Goal: Consume media (video, audio)

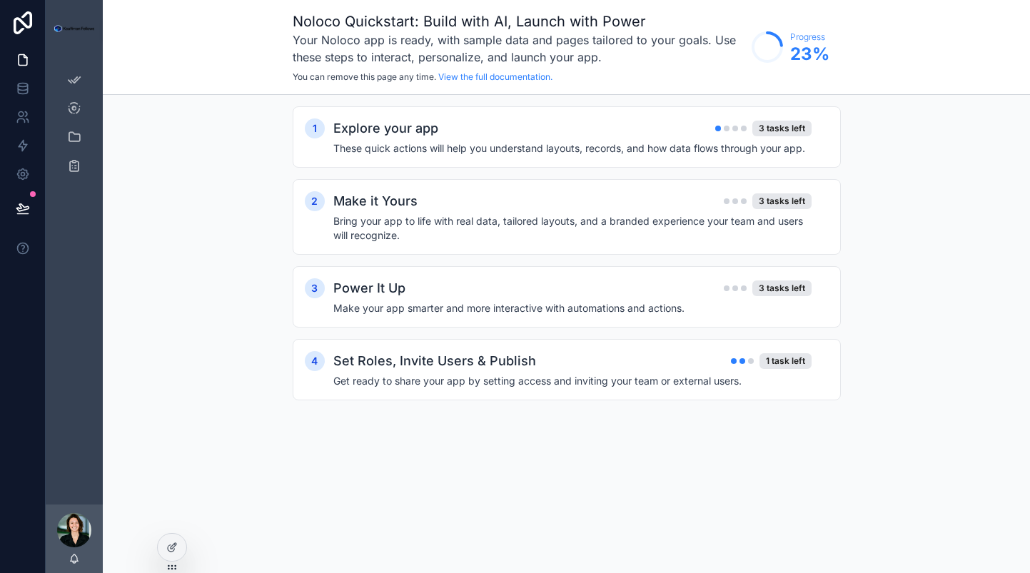
click at [0, 0] on icon at bounding box center [0, 0] width 0 height 0
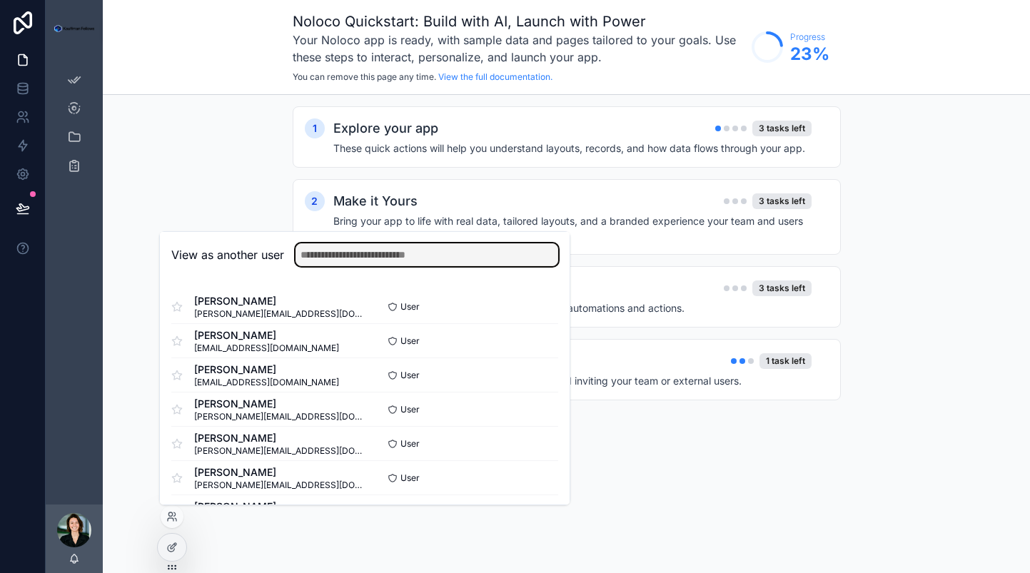
click at [363, 252] on input "text" at bounding box center [427, 254] width 263 height 23
type input "***"
click at [253, 196] on div "1 Explore your app 3 tasks left These quick actions will help you understand la…" at bounding box center [567, 268] width 928 height 346
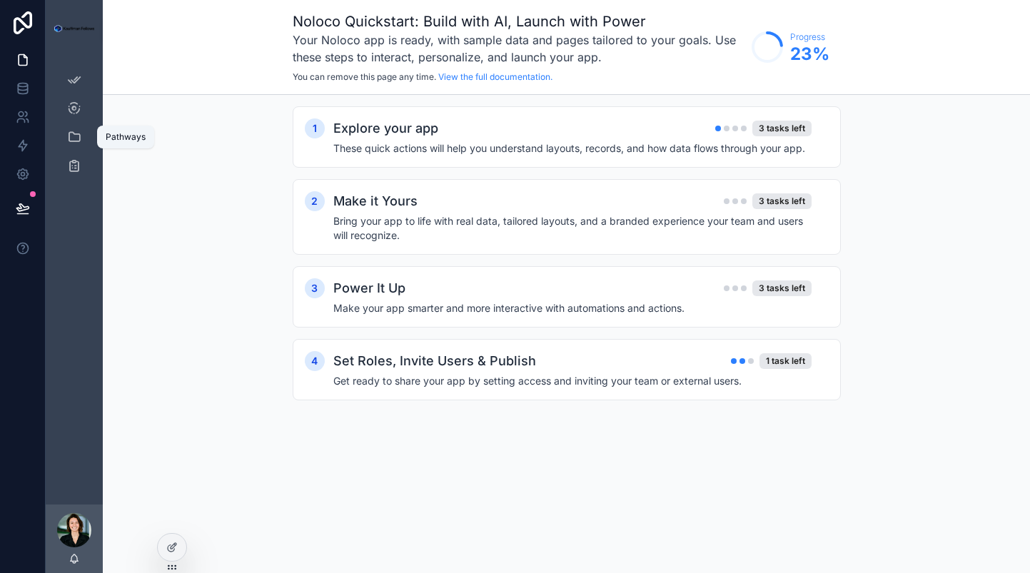
click at [70, 131] on icon "scrollable content" at bounding box center [74, 137] width 14 height 14
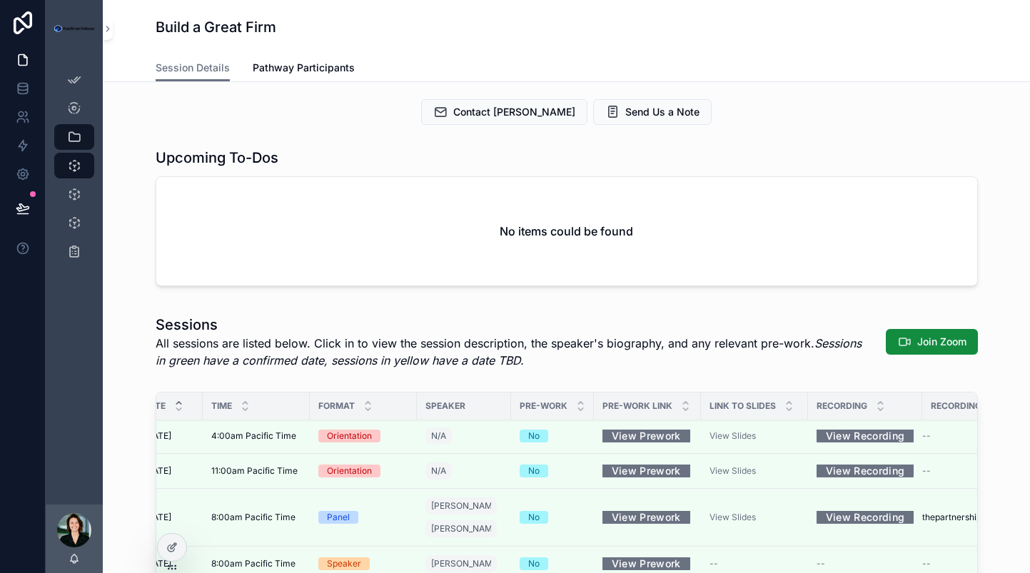
scroll to position [1, 0]
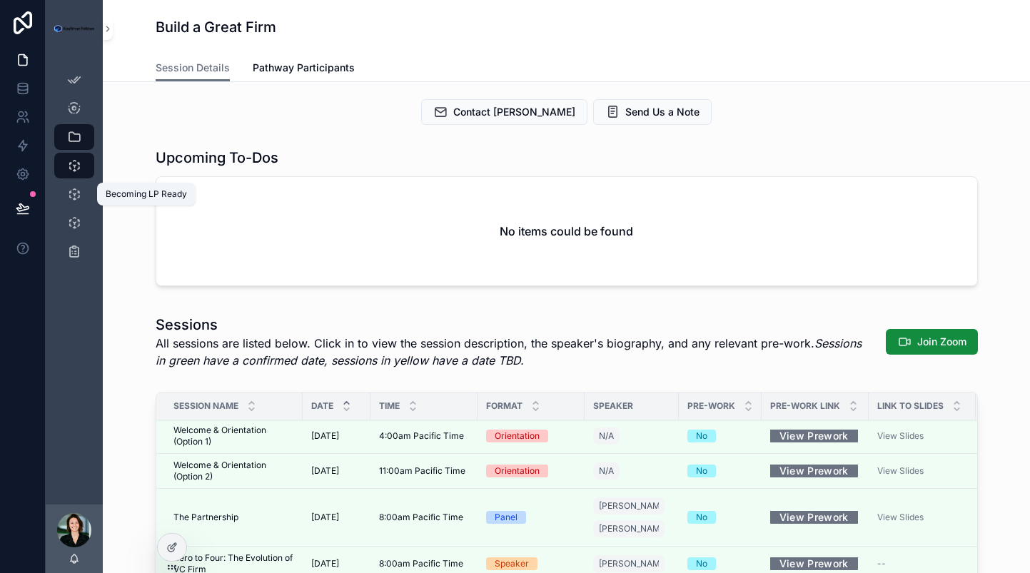
click at [77, 201] on icon "scrollable content" at bounding box center [74, 194] width 14 height 14
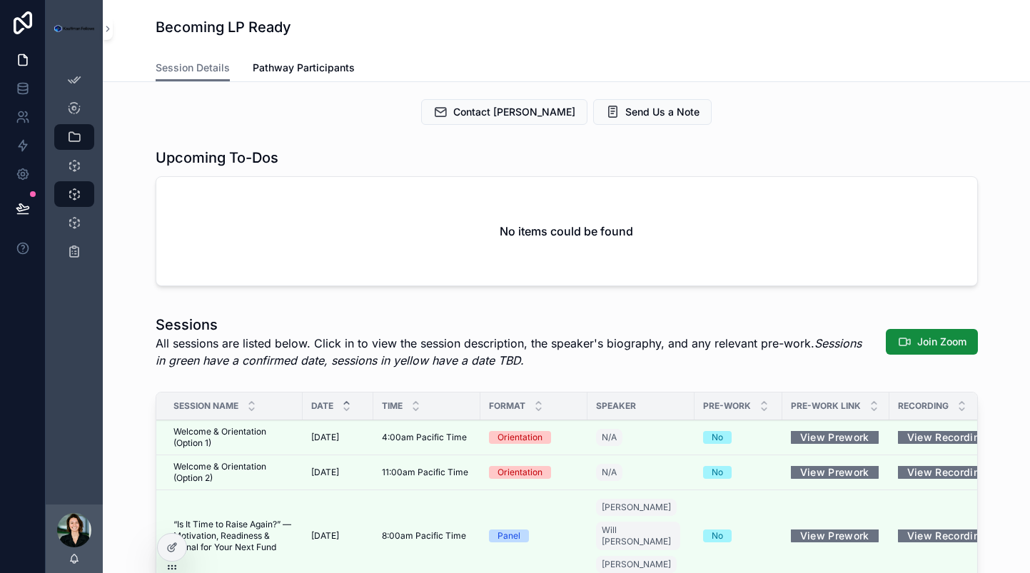
click at [920, 434] on link "View Recording" at bounding box center [947, 437] width 98 height 22
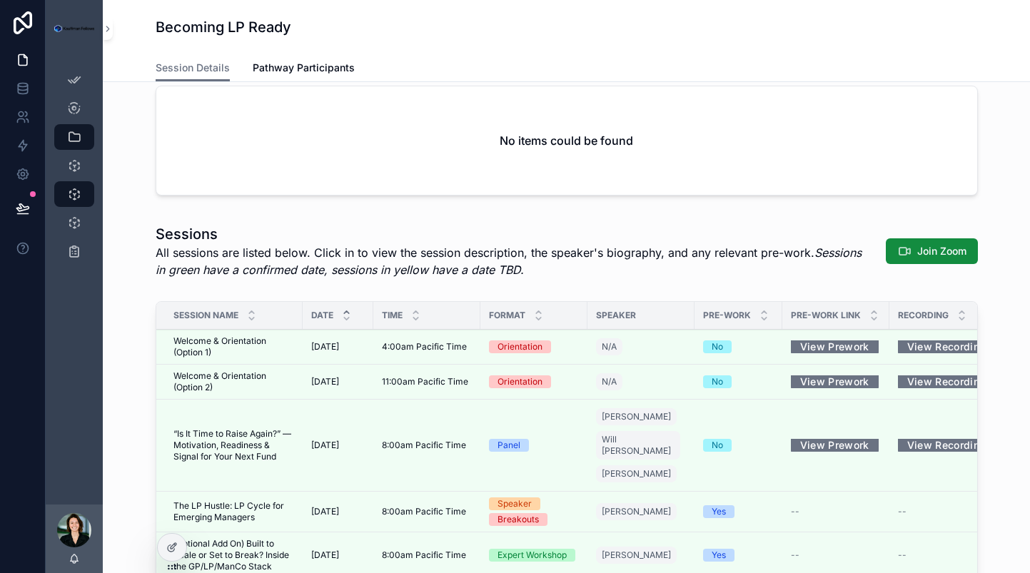
scroll to position [93, 0]
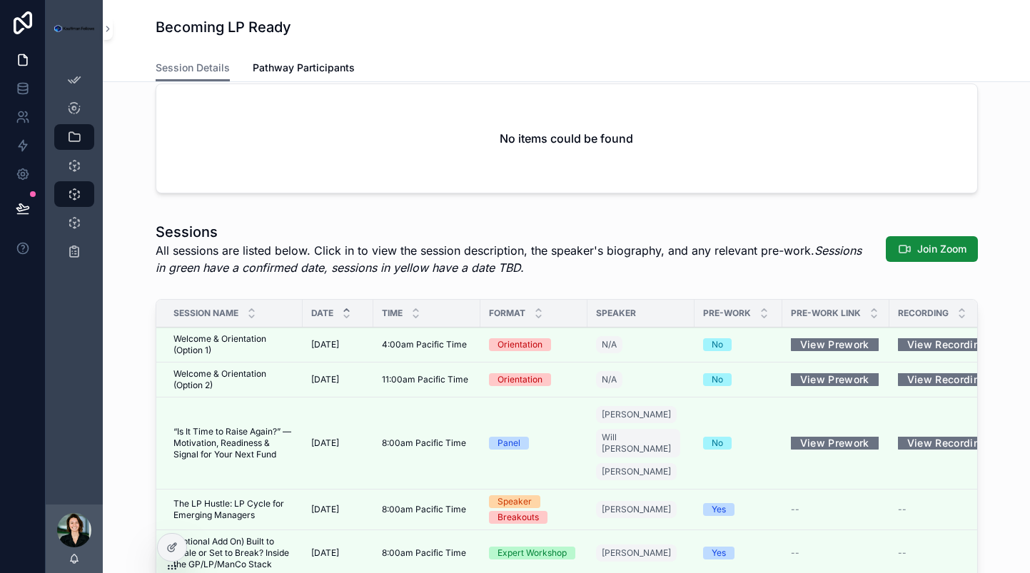
click at [932, 434] on link "View Recording" at bounding box center [947, 443] width 98 height 22
click at [1008, 378] on div "Session Name Date Time Format Speaker Pre-work Pre-work Link Recording Recordin…" at bounding box center [566, 517] width 905 height 448
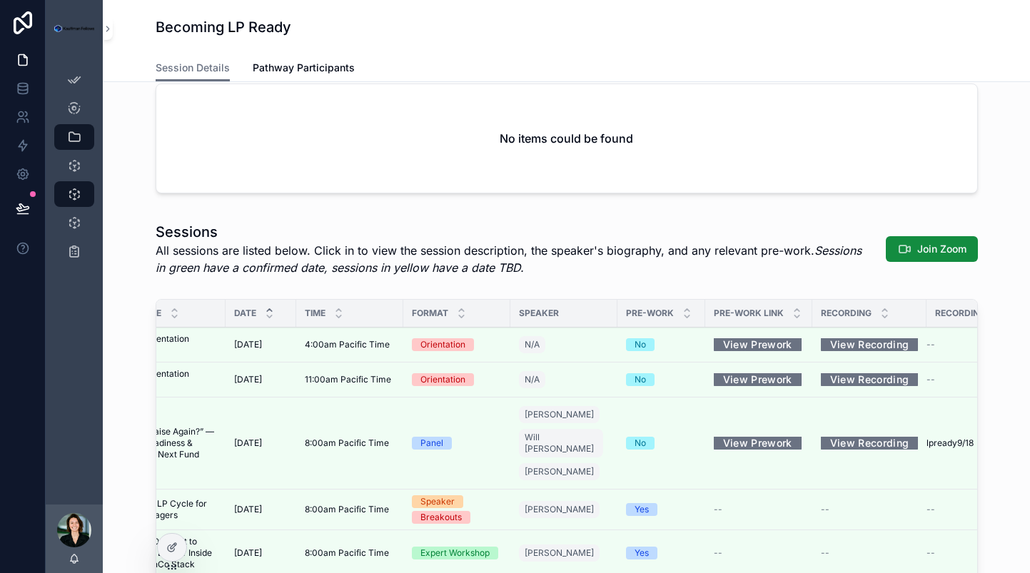
scroll to position [0, 133]
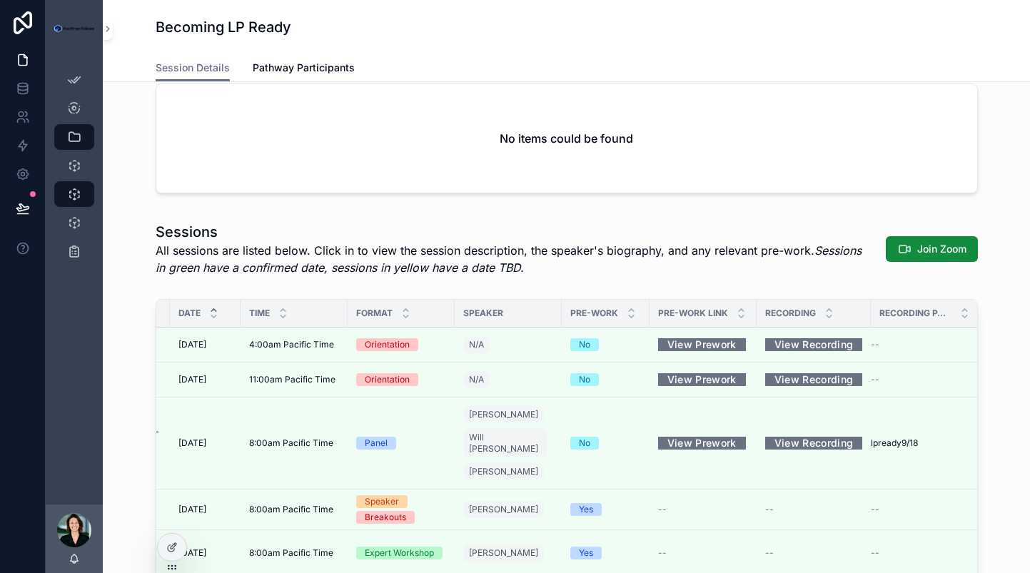
click at [896, 441] on span "lpready9/18" at bounding box center [894, 443] width 47 height 11
